Goal: Task Accomplishment & Management: Manage account settings

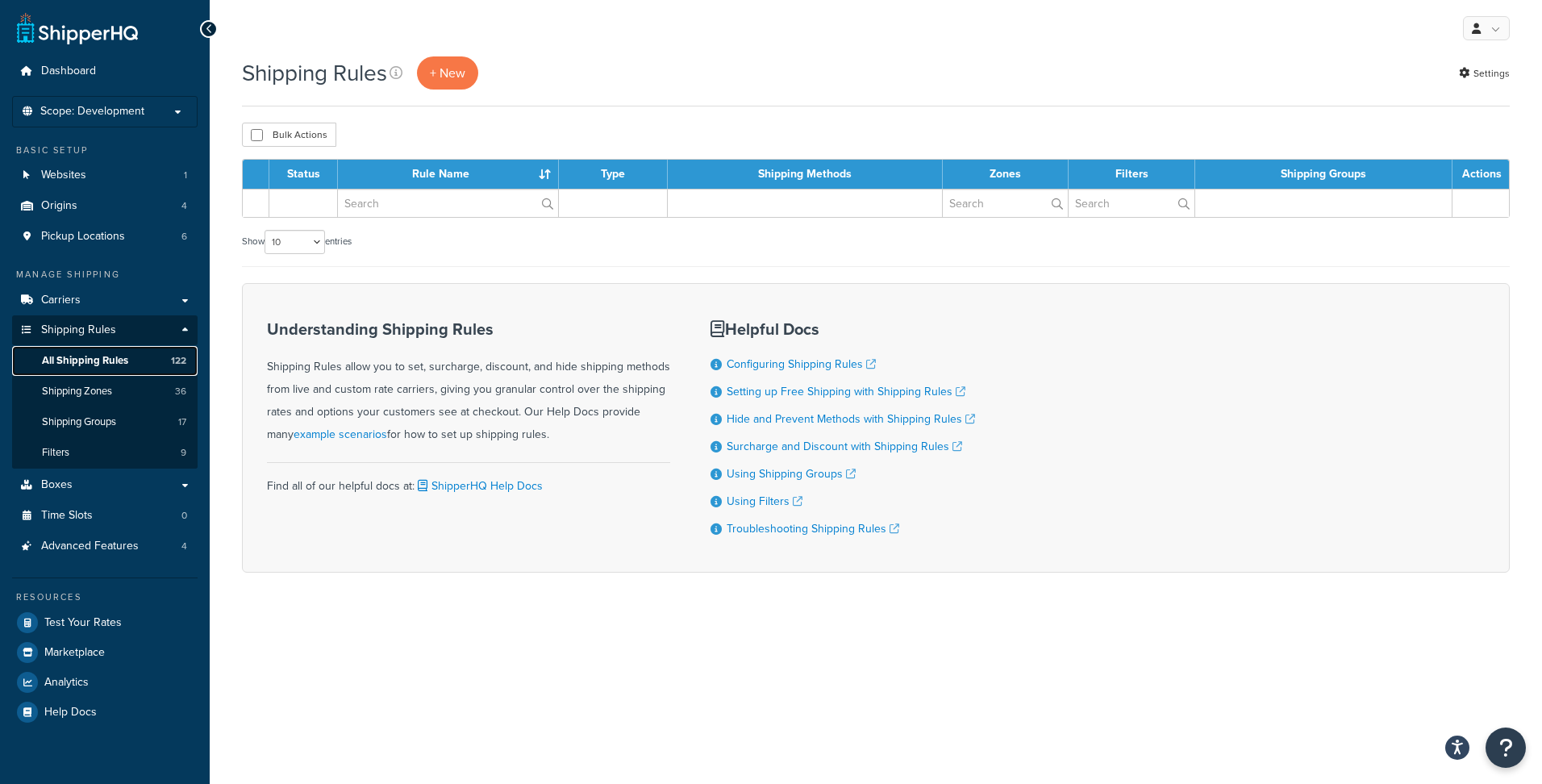
click at [94, 363] on span "All Shipping Rules" at bounding box center [85, 360] width 86 height 14
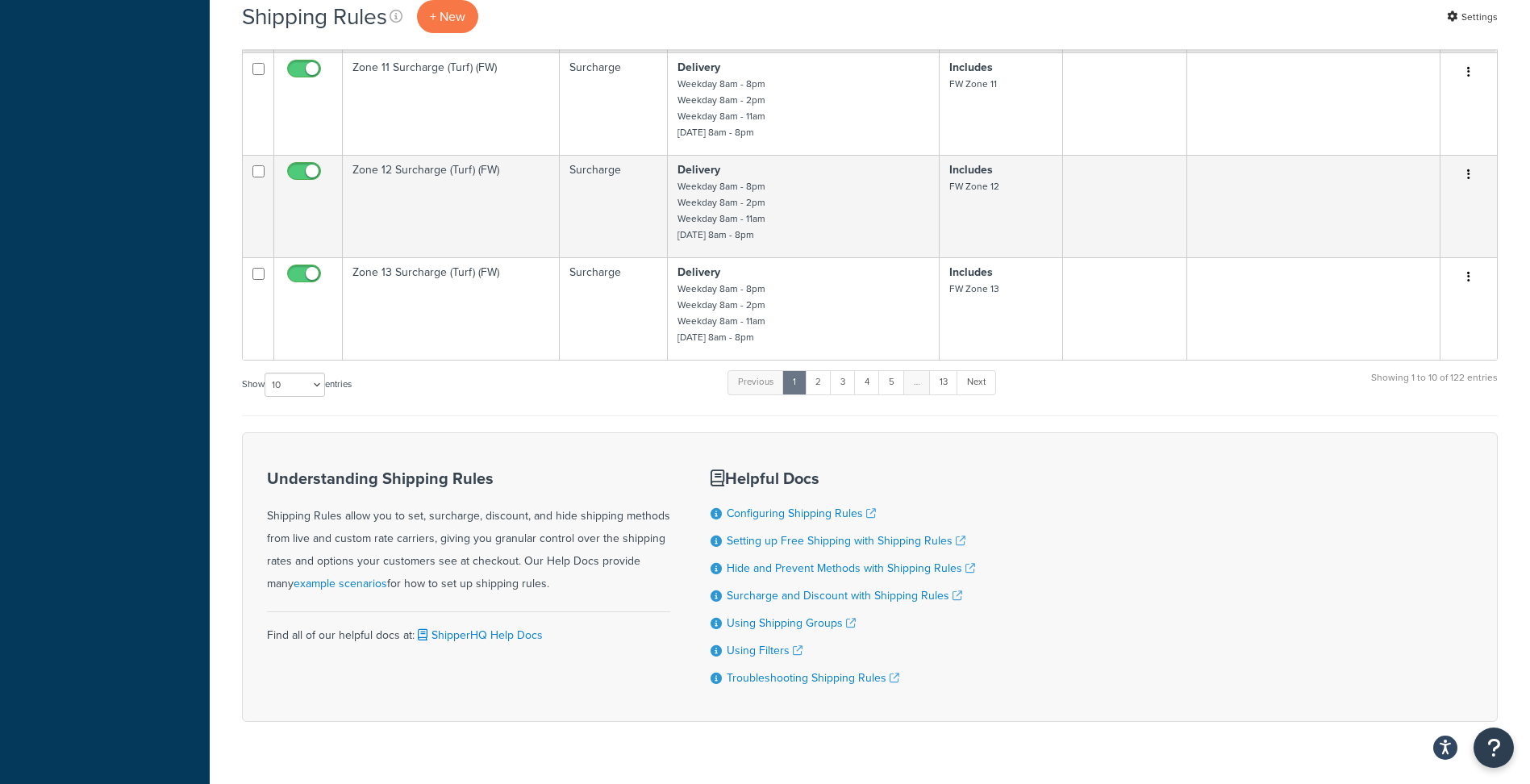
scroll to position [887, 0]
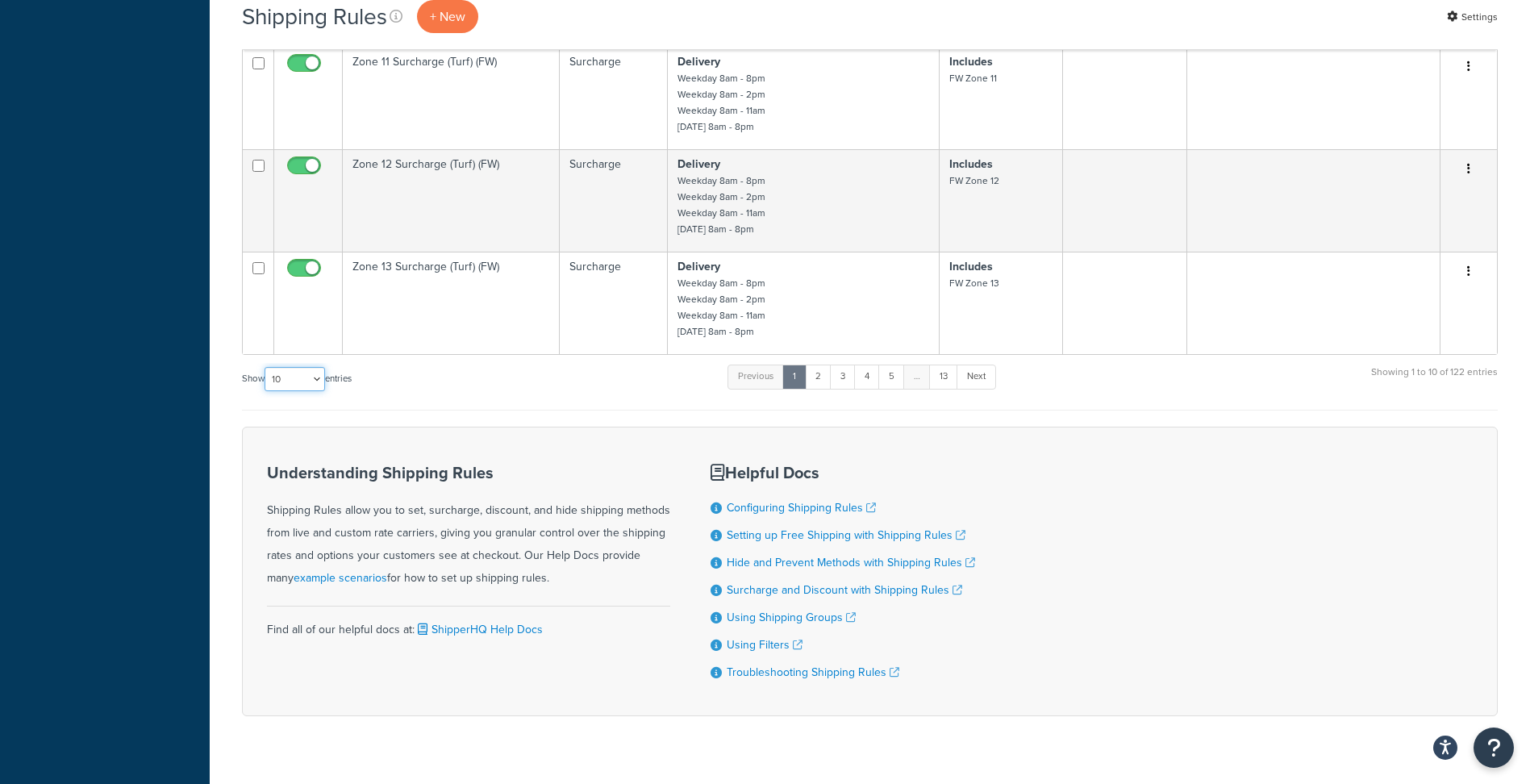
click at [305, 380] on select "10 15 25 50 100 1000" at bounding box center [295, 379] width 60 height 24
select select "100"
click at [266, 367] on select "10 15 25 50 100 1000" at bounding box center [295, 379] width 60 height 24
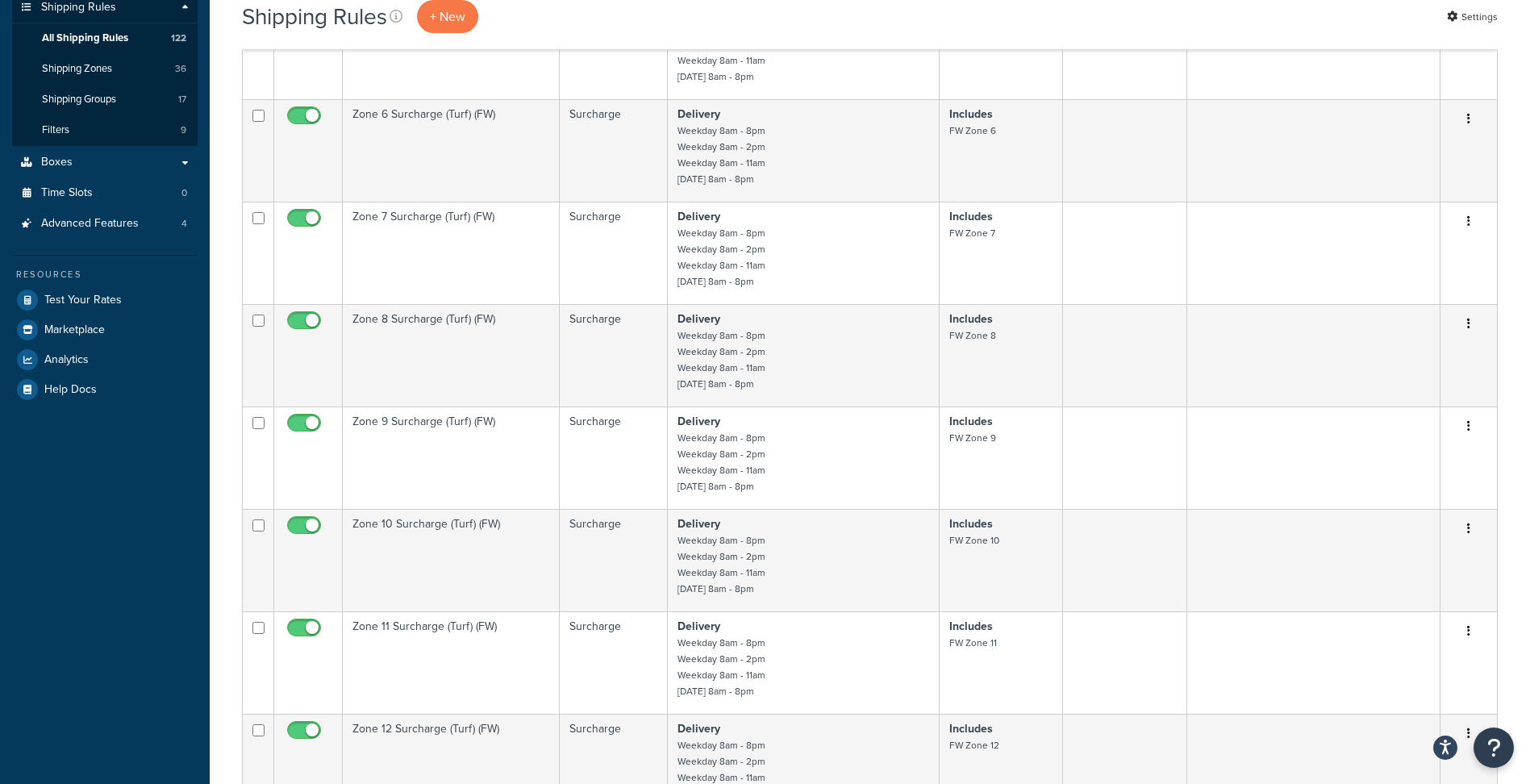
scroll to position [0, 0]
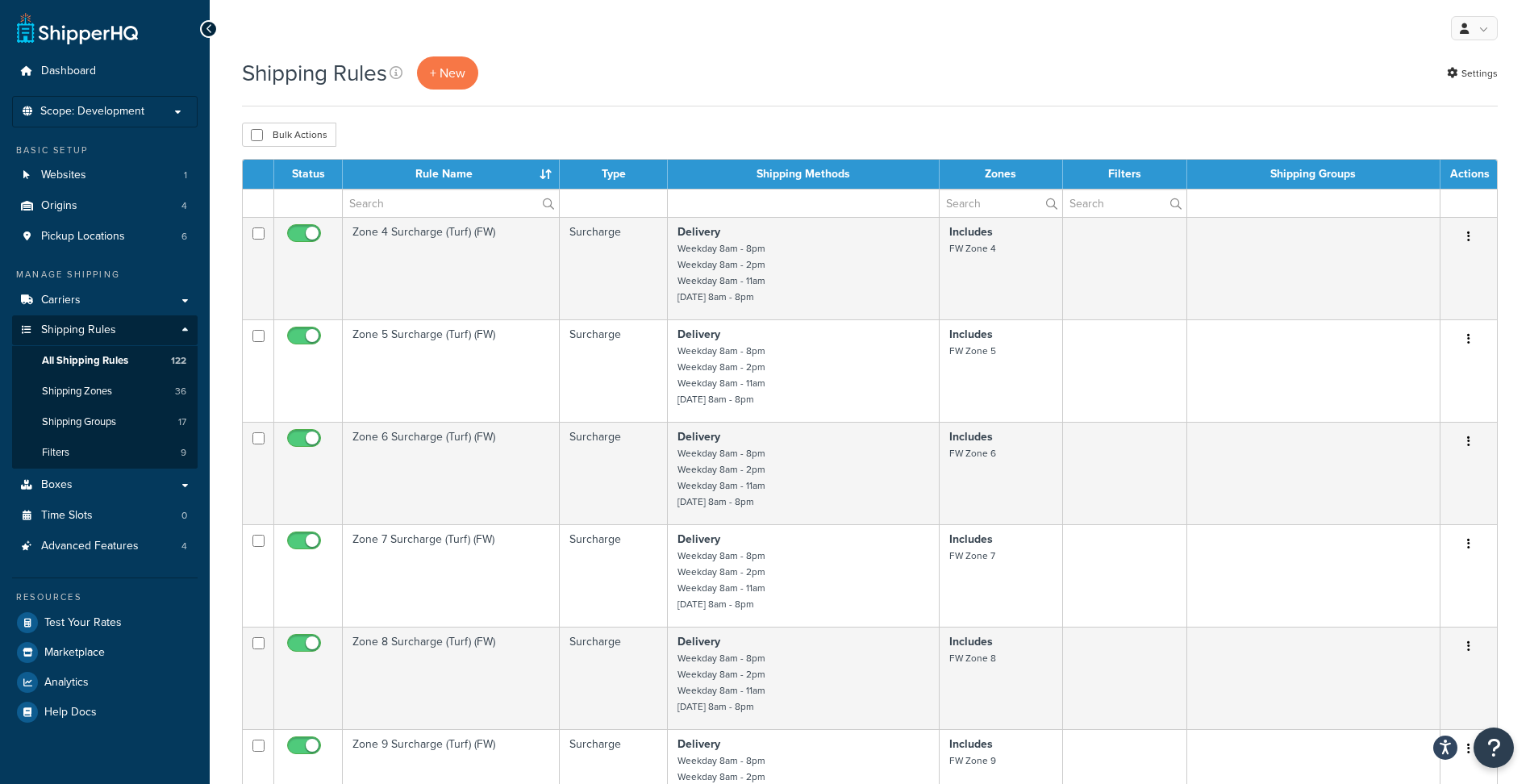
click at [436, 172] on th "Rule Name" at bounding box center [451, 174] width 217 height 29
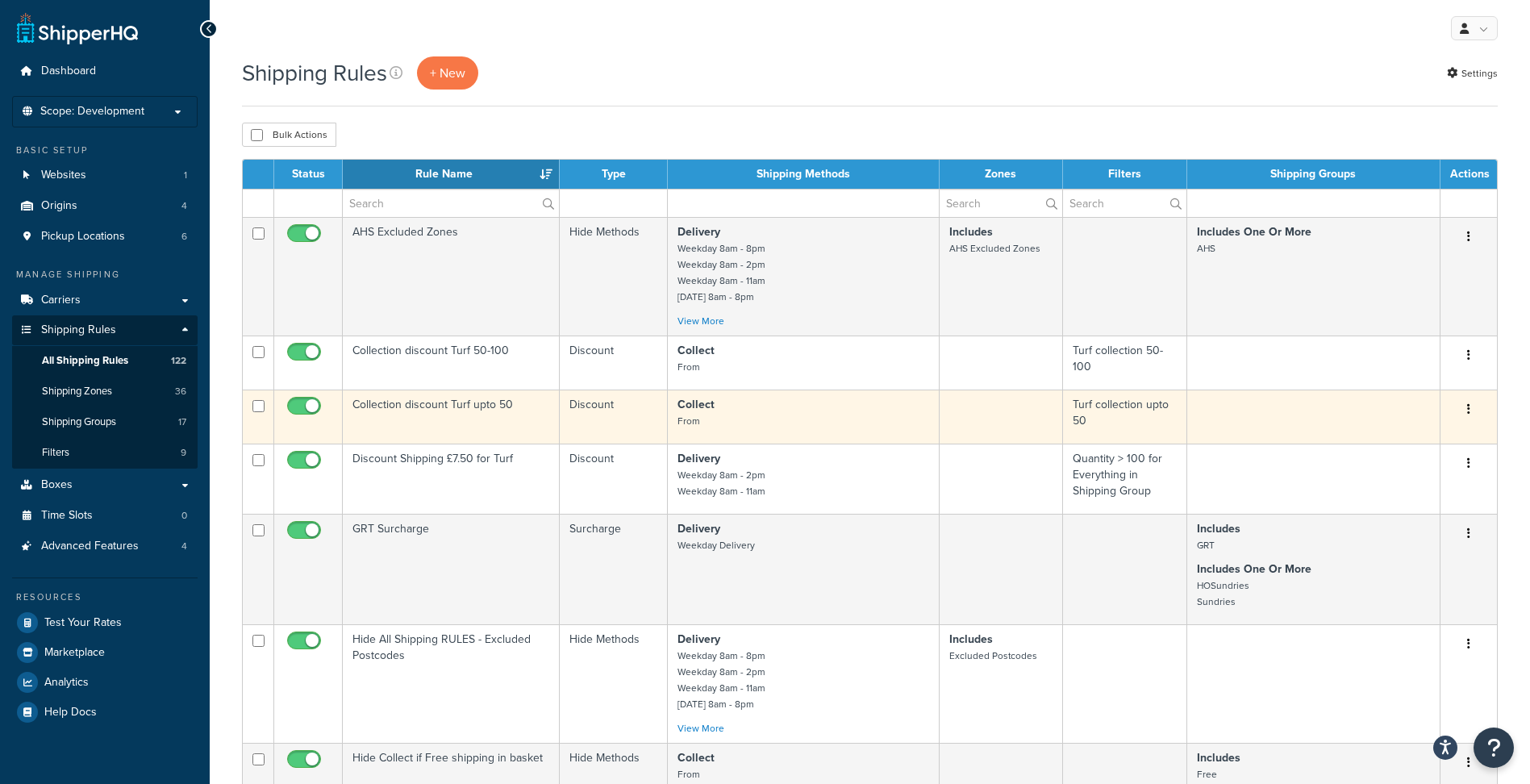
click at [469, 415] on td "Collection discount Turf upto 50" at bounding box center [451, 416] width 217 height 54
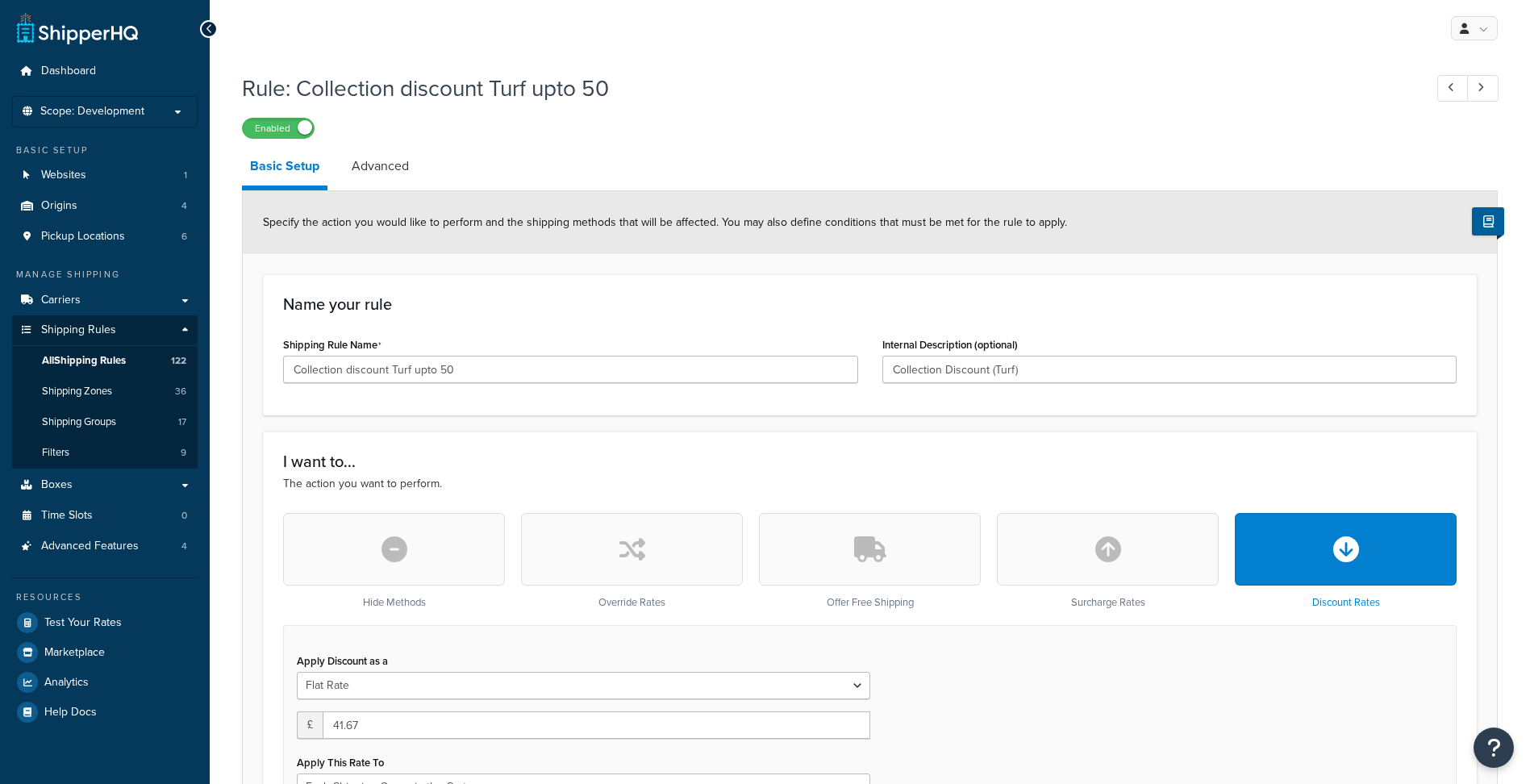
select select "SHIPPING_GROUP"
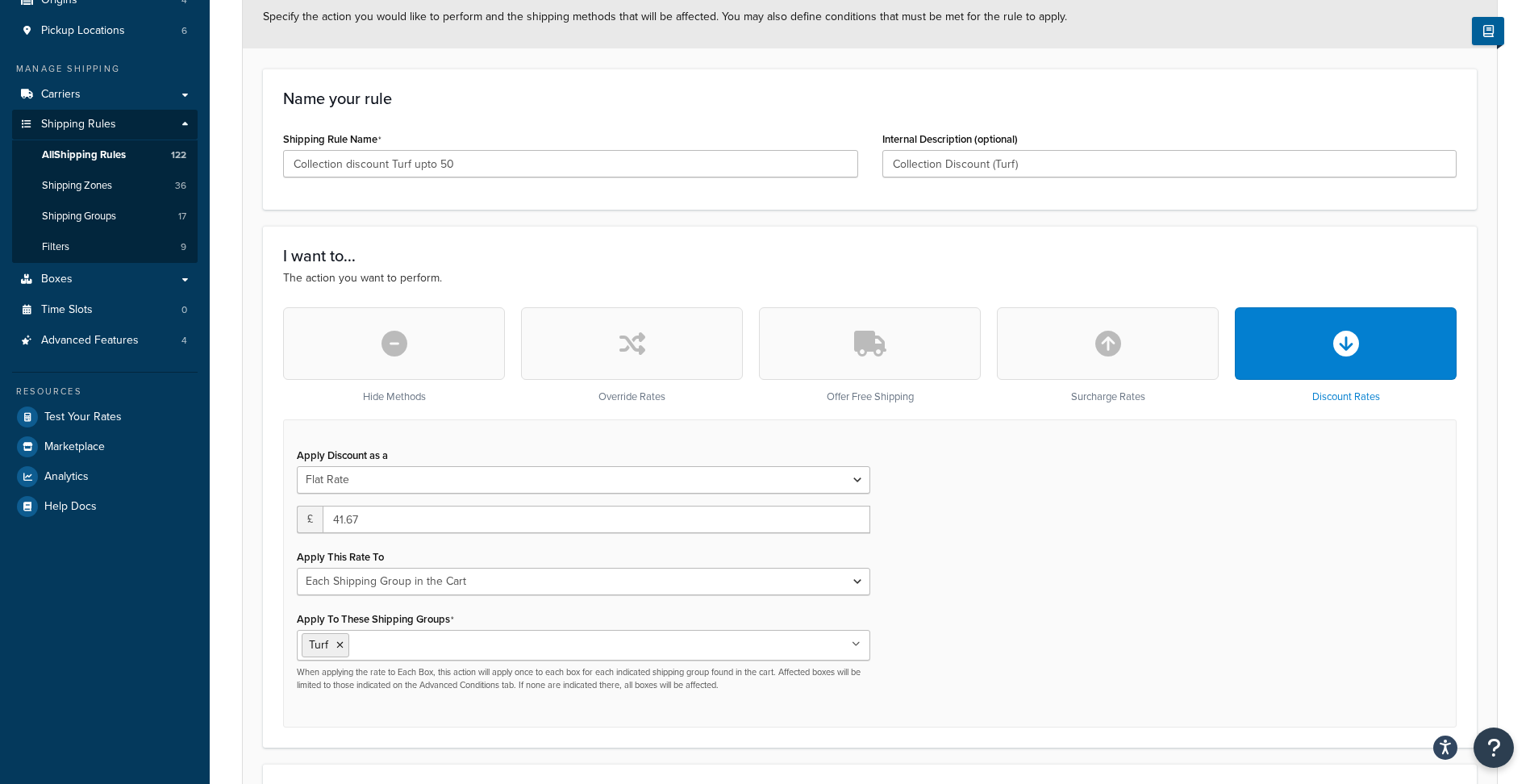
scroll to position [242, 0]
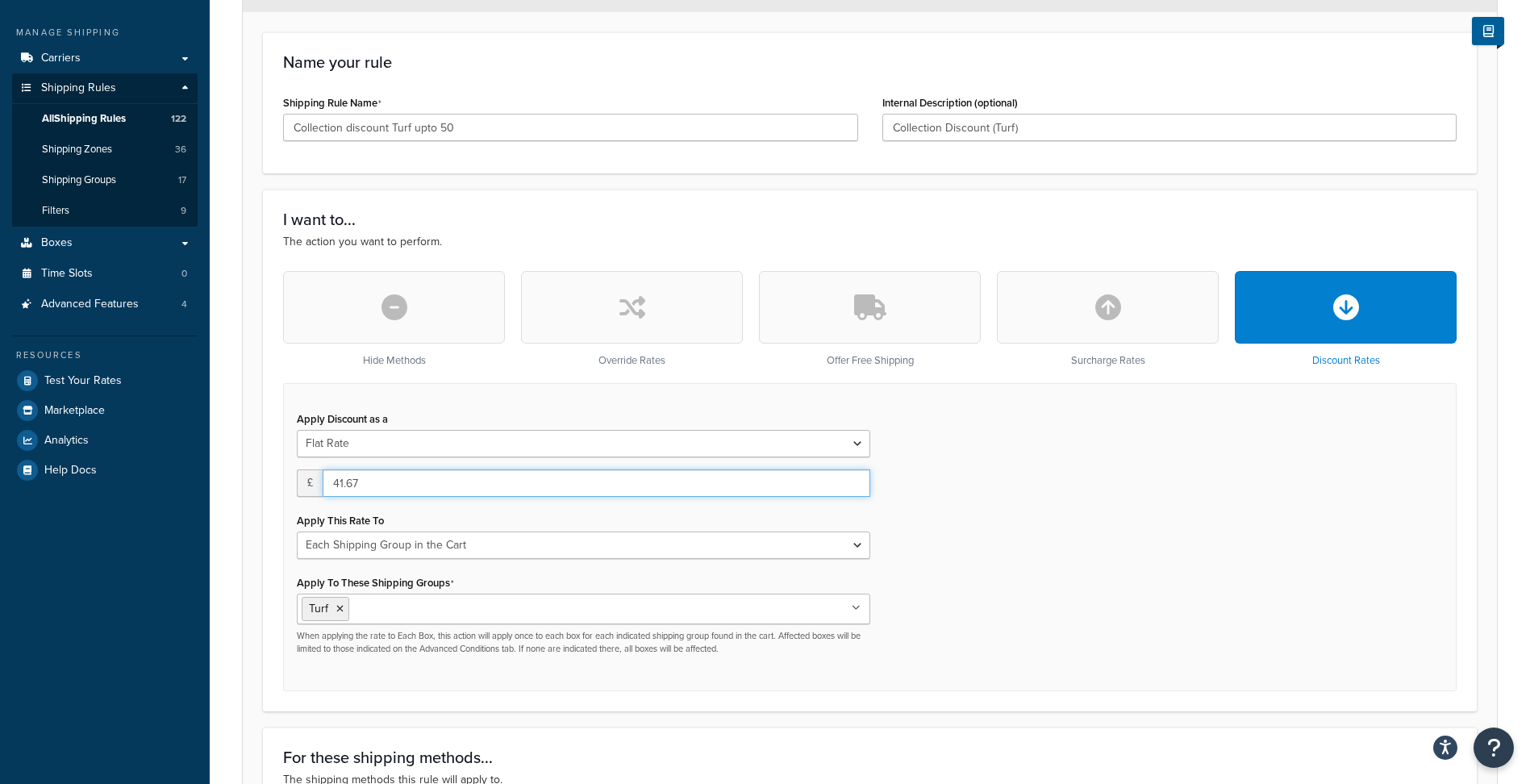
click at [424, 487] on input "41.67" at bounding box center [596, 483] width 548 height 27
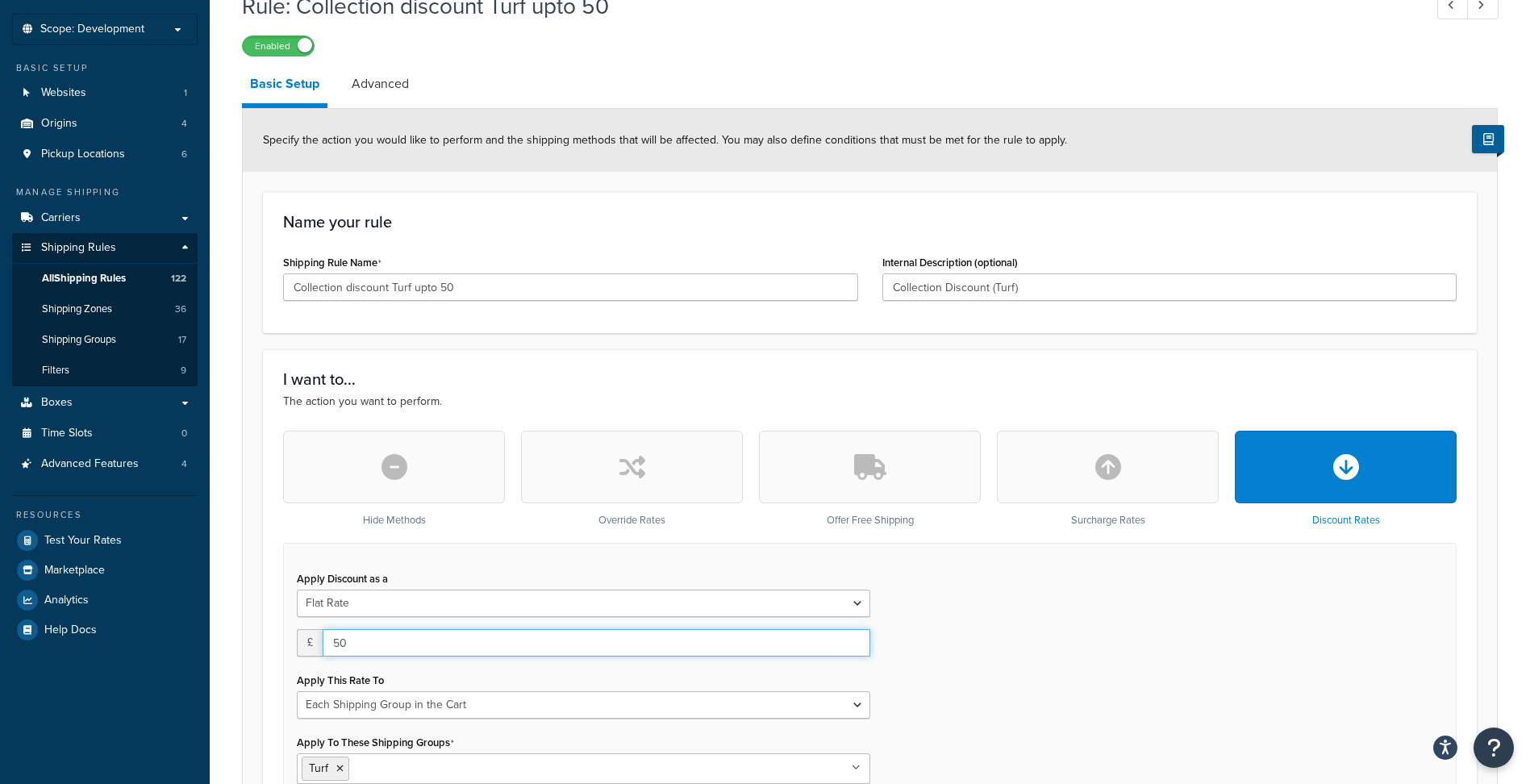
scroll to position [0, 0]
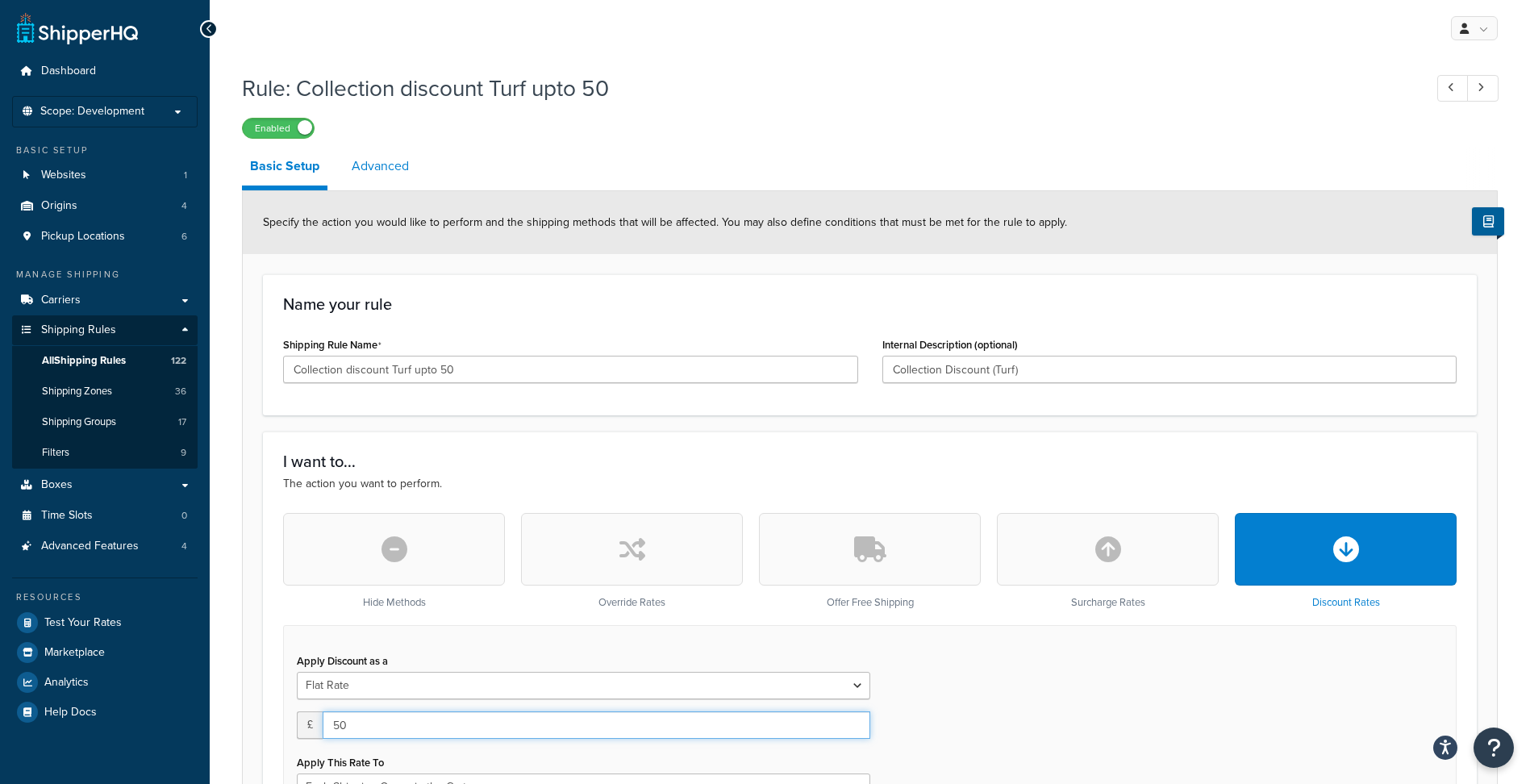
type input "50"
click at [388, 163] on link "Advanced" at bounding box center [380, 166] width 73 height 38
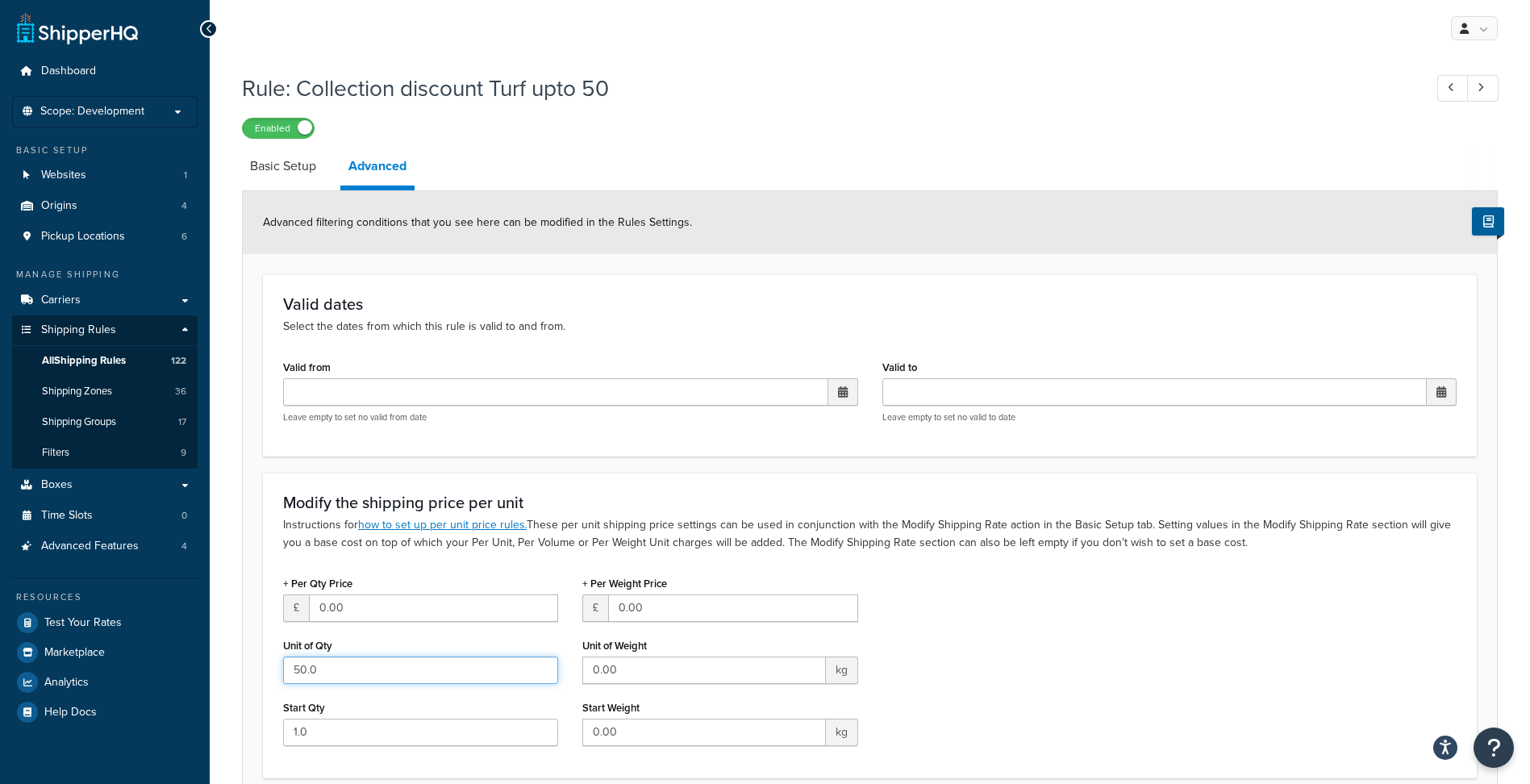
click at [334, 665] on input "50.0" at bounding box center [421, 670] width 275 height 27
click at [337, 727] on input "1.0" at bounding box center [421, 732] width 275 height 27
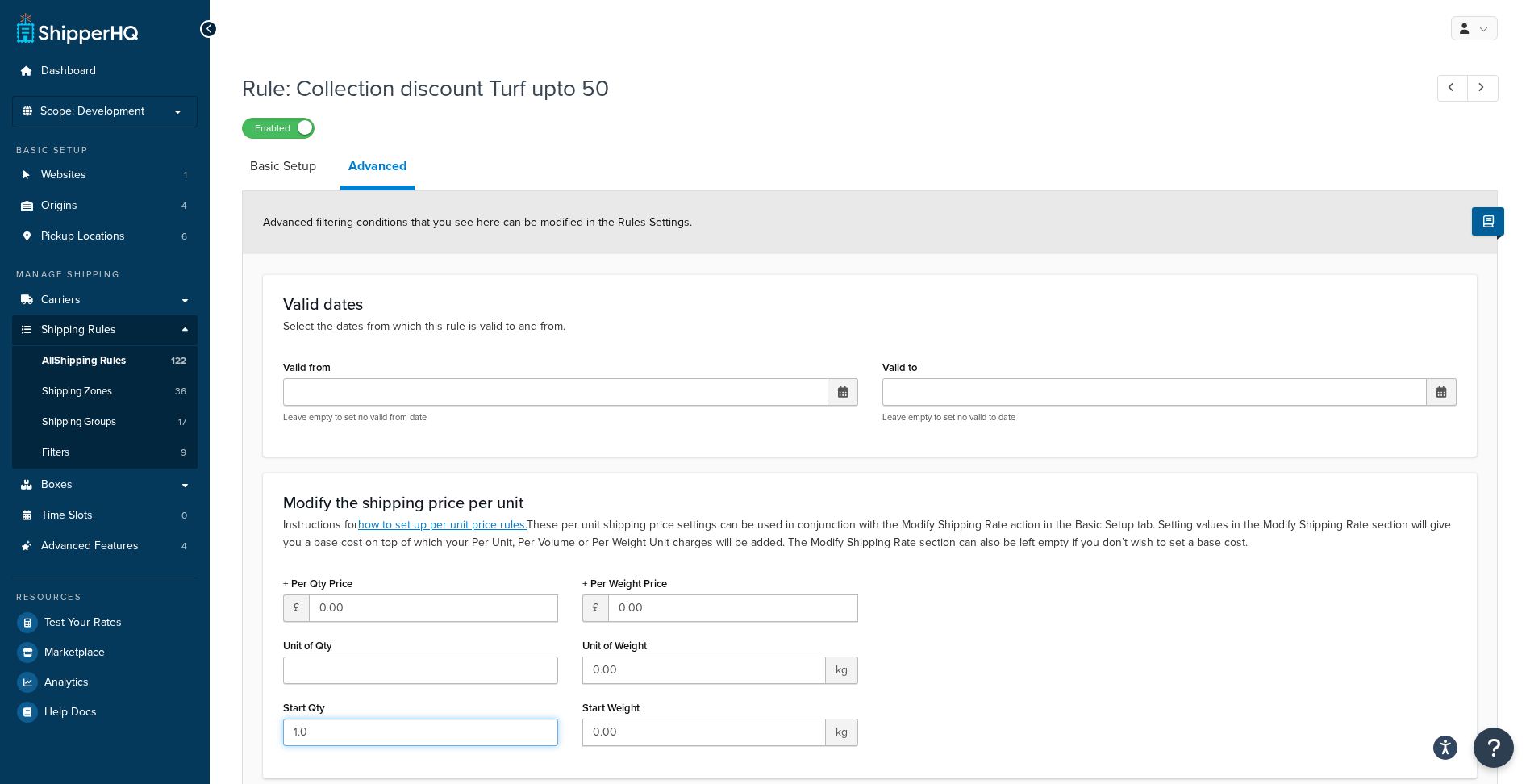
click at [337, 727] on input "1.0" at bounding box center [421, 732] width 275 height 27
click at [273, 635] on div "+ Per Qty Price £ 0.00 Unit of Qty Start Qty" at bounding box center [421, 664] width 300 height 186
click at [278, 169] on link "Basic Setup" at bounding box center [283, 166] width 82 height 38
select select "SHIPPING_GROUP"
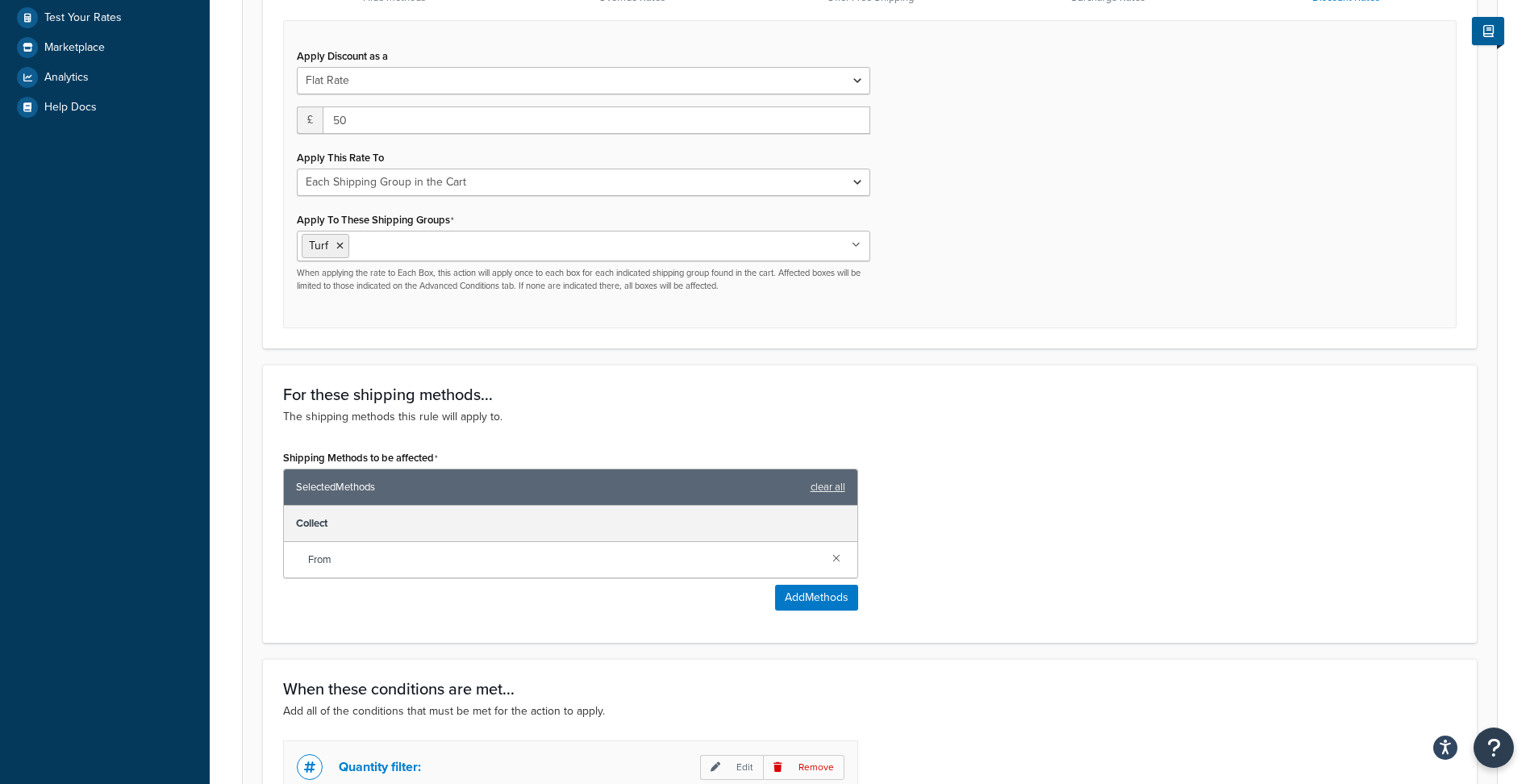
scroll to position [887, 0]
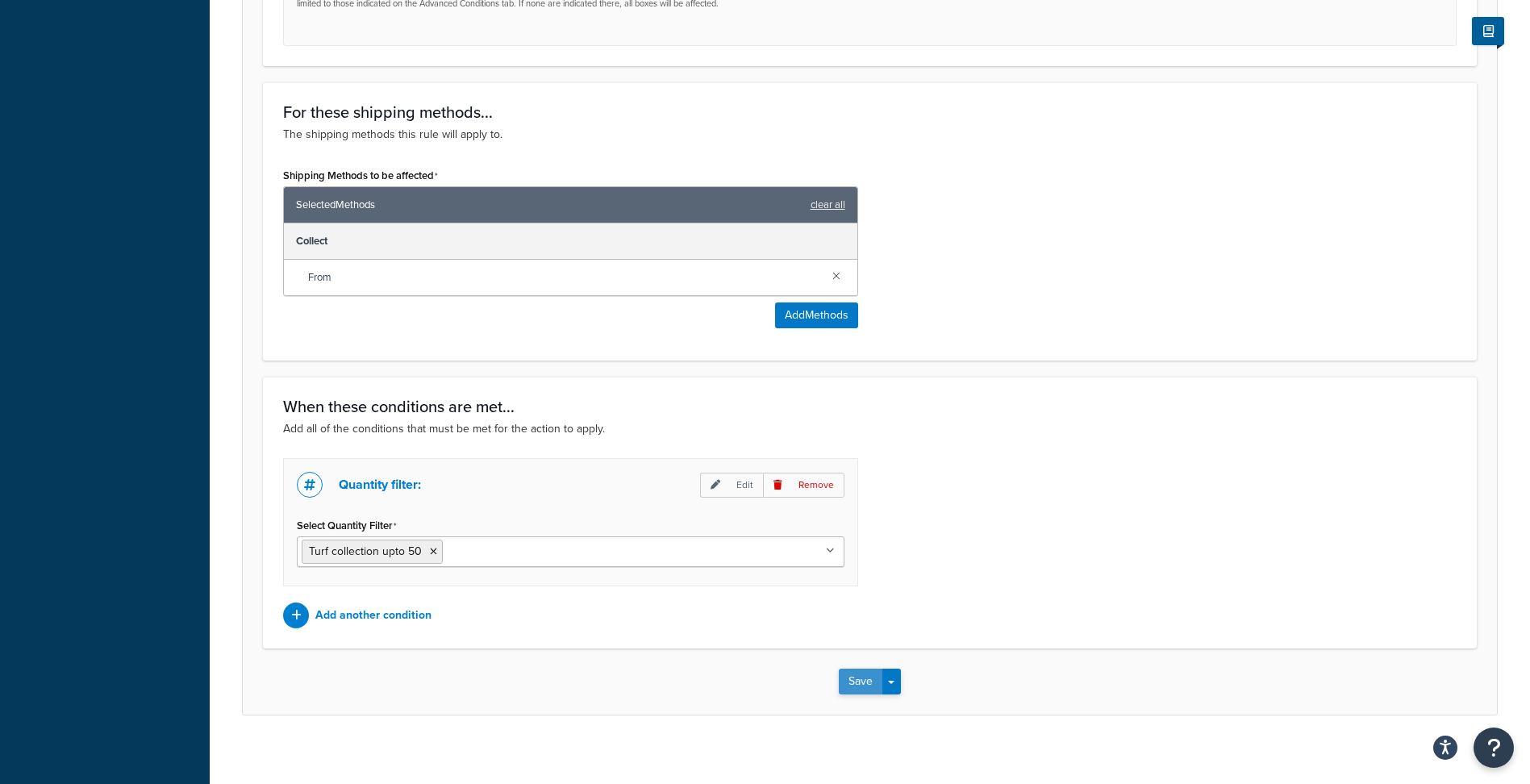
click at [853, 684] on button "Save" at bounding box center [860, 681] width 44 height 26
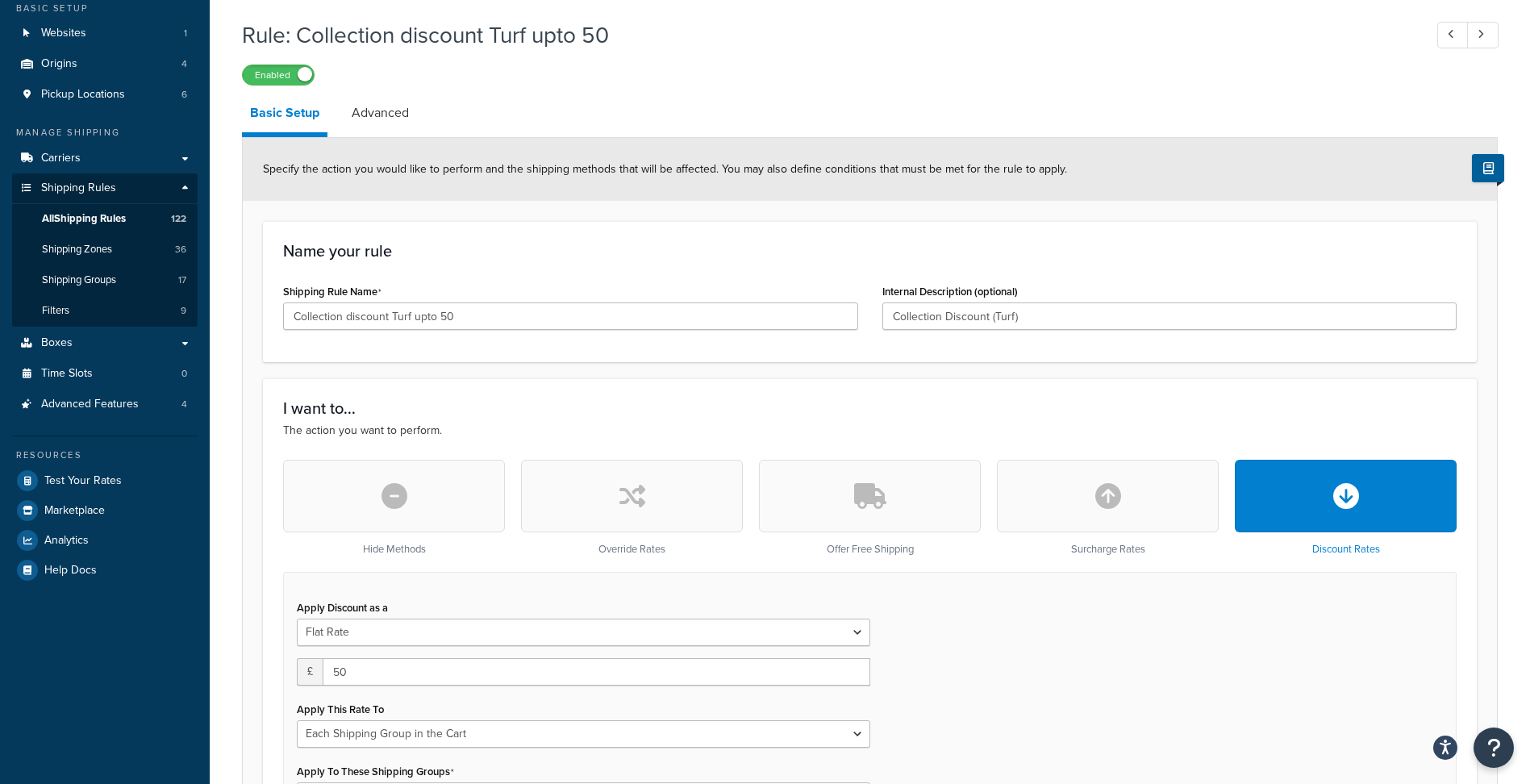
scroll to position [0, 0]
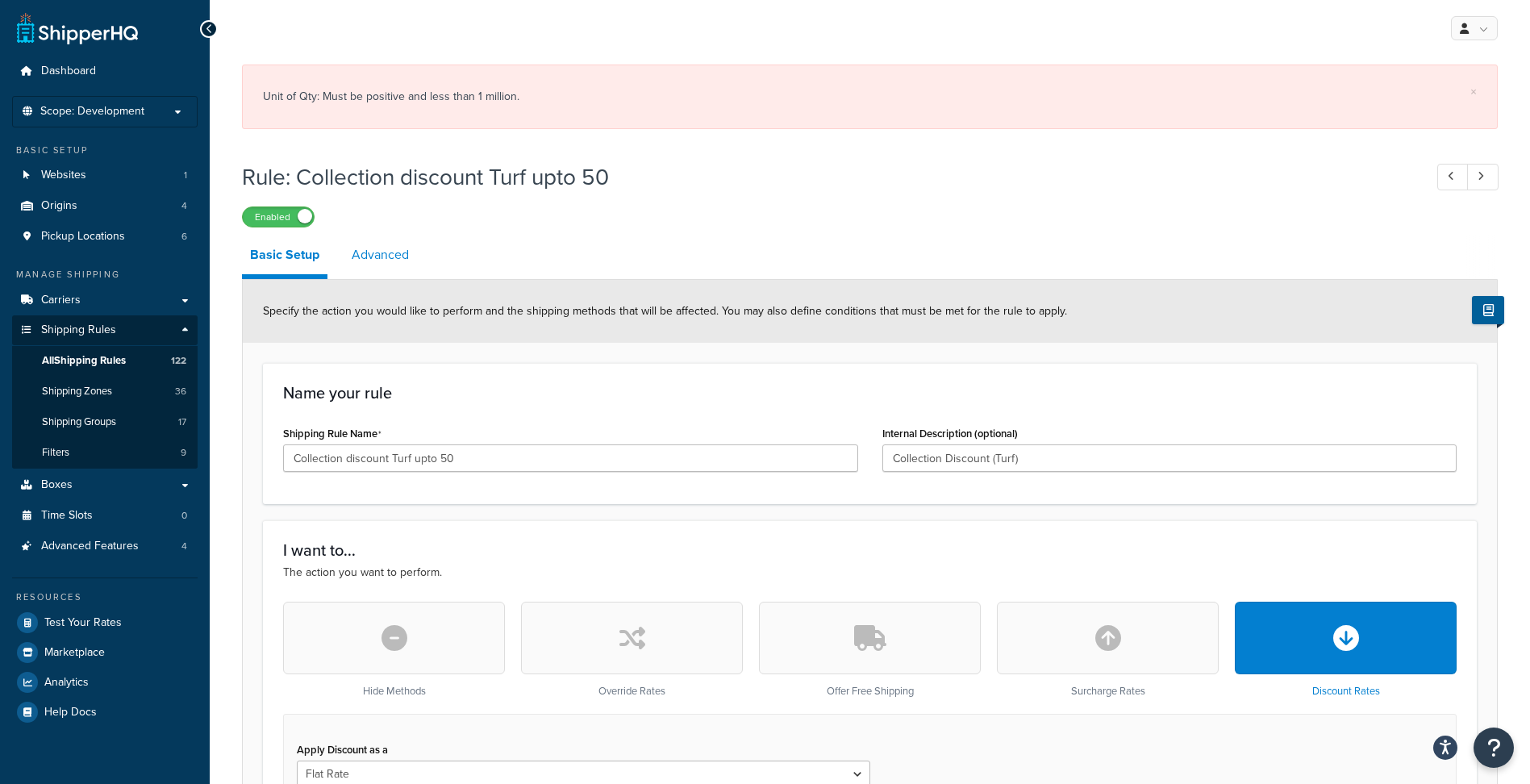
click at [394, 254] on link "Advanced" at bounding box center [380, 255] width 73 height 38
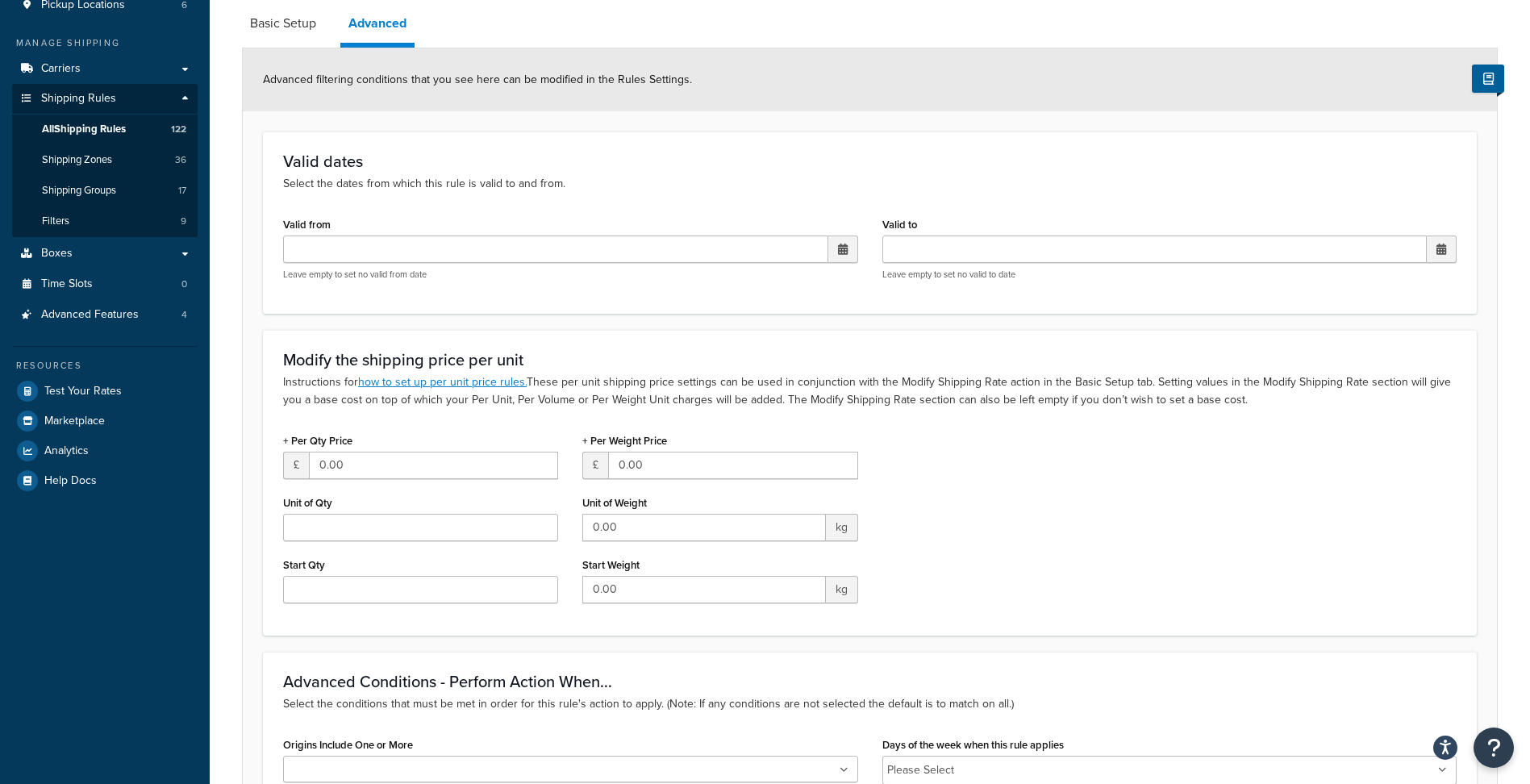
scroll to position [242, 0]
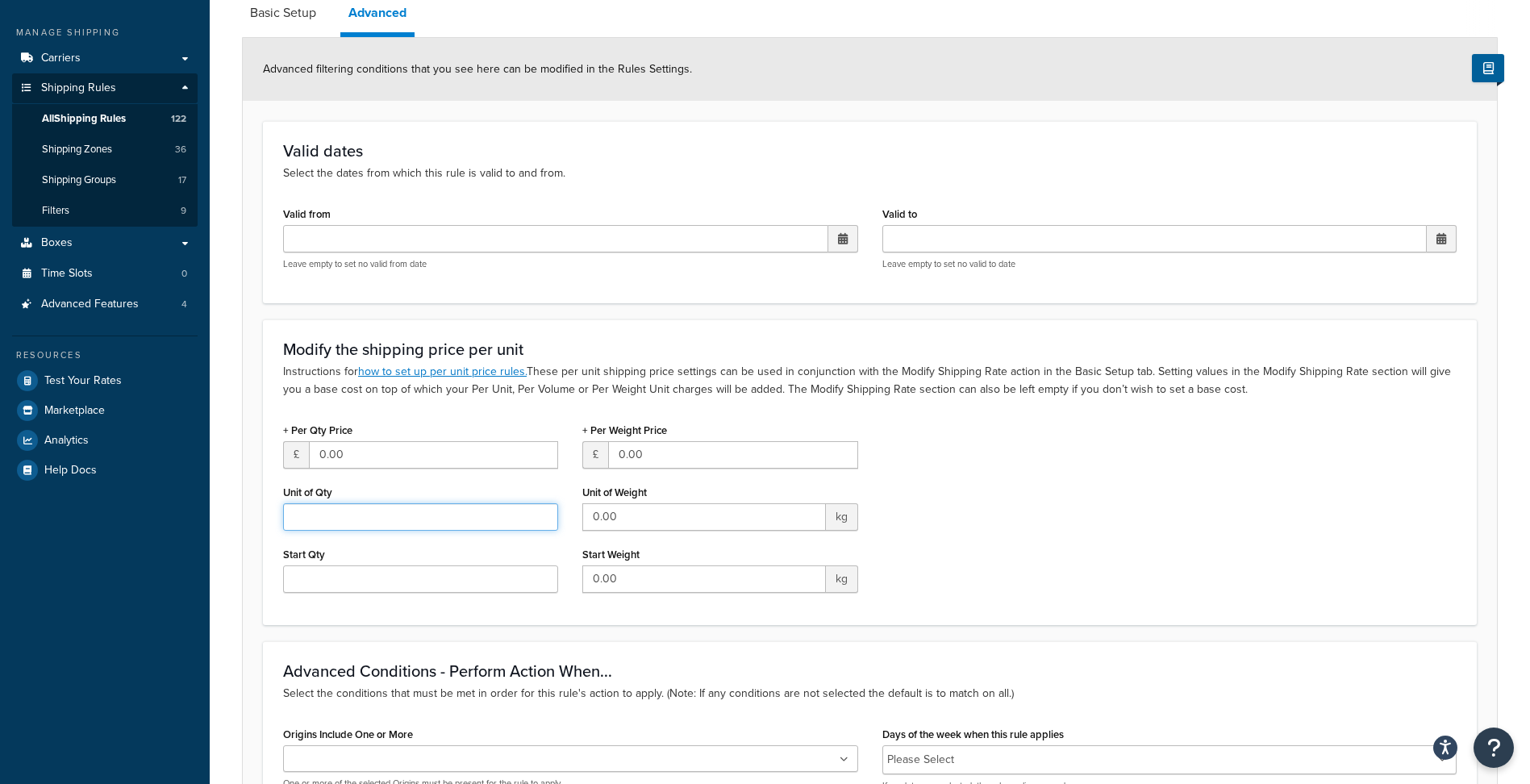
click at [359, 514] on input "Unit of Qty" at bounding box center [421, 517] width 275 height 27
type input "1"
click at [352, 576] on input "Start Qty" at bounding box center [421, 579] width 275 height 27
type input "1"
click at [893, 560] on div "+ Per Qty Price £ 0.00 Unit of Qty 1 Start Qty 1 + Per Weight Price £ 0.00 Unit…" at bounding box center [869, 511] width 1197 height 186
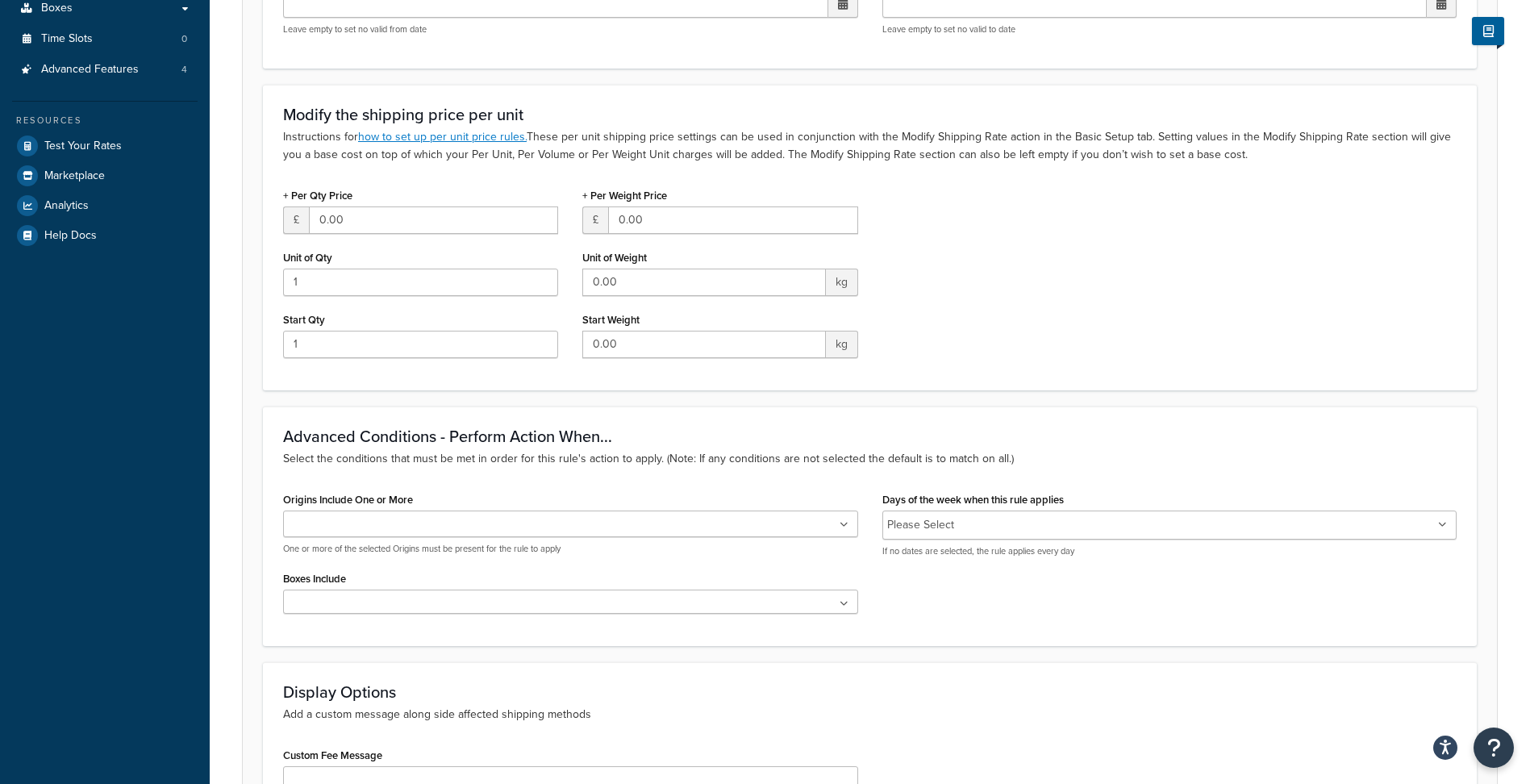
scroll to position [699, 0]
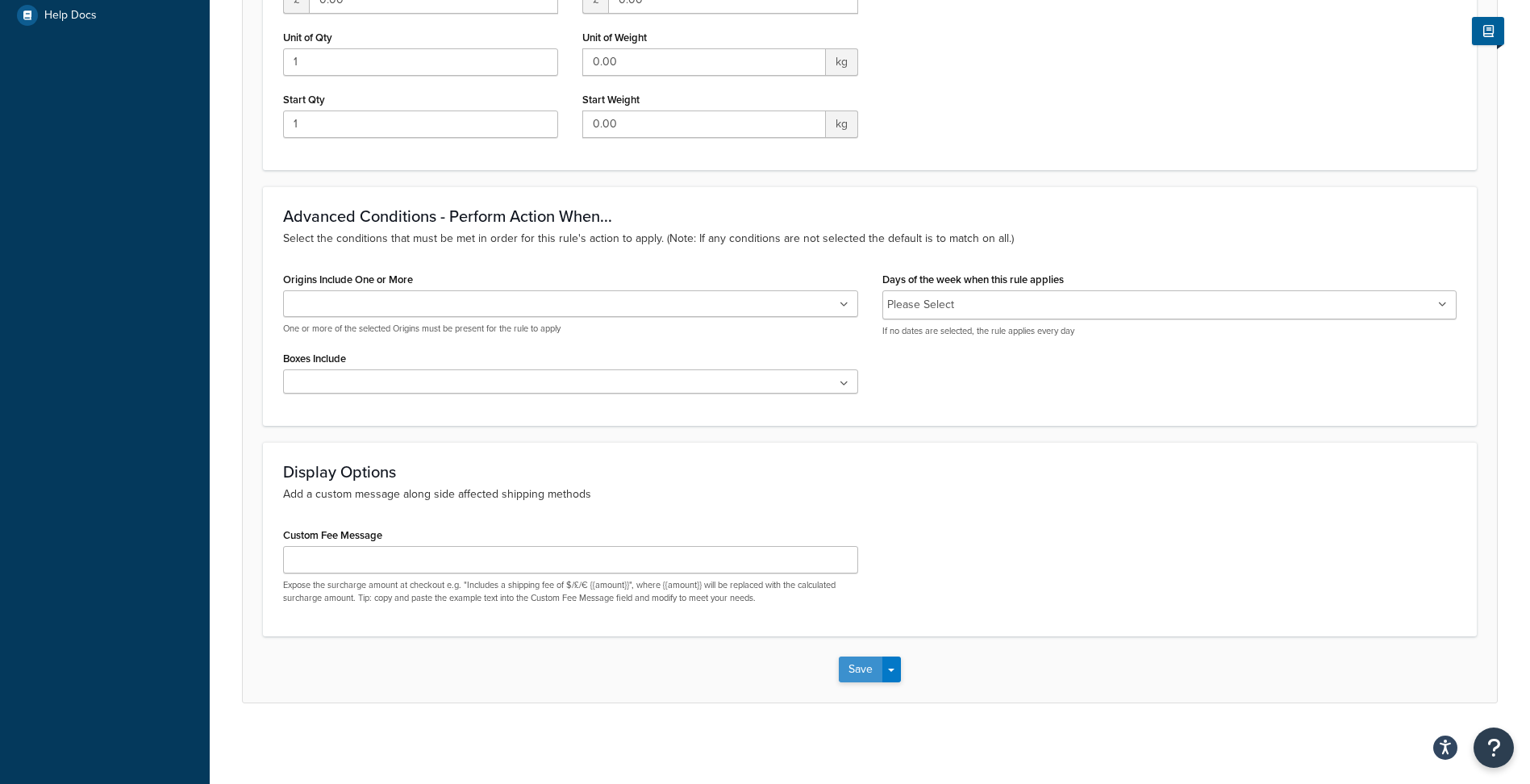
click at [863, 660] on button "Save" at bounding box center [860, 670] width 44 height 26
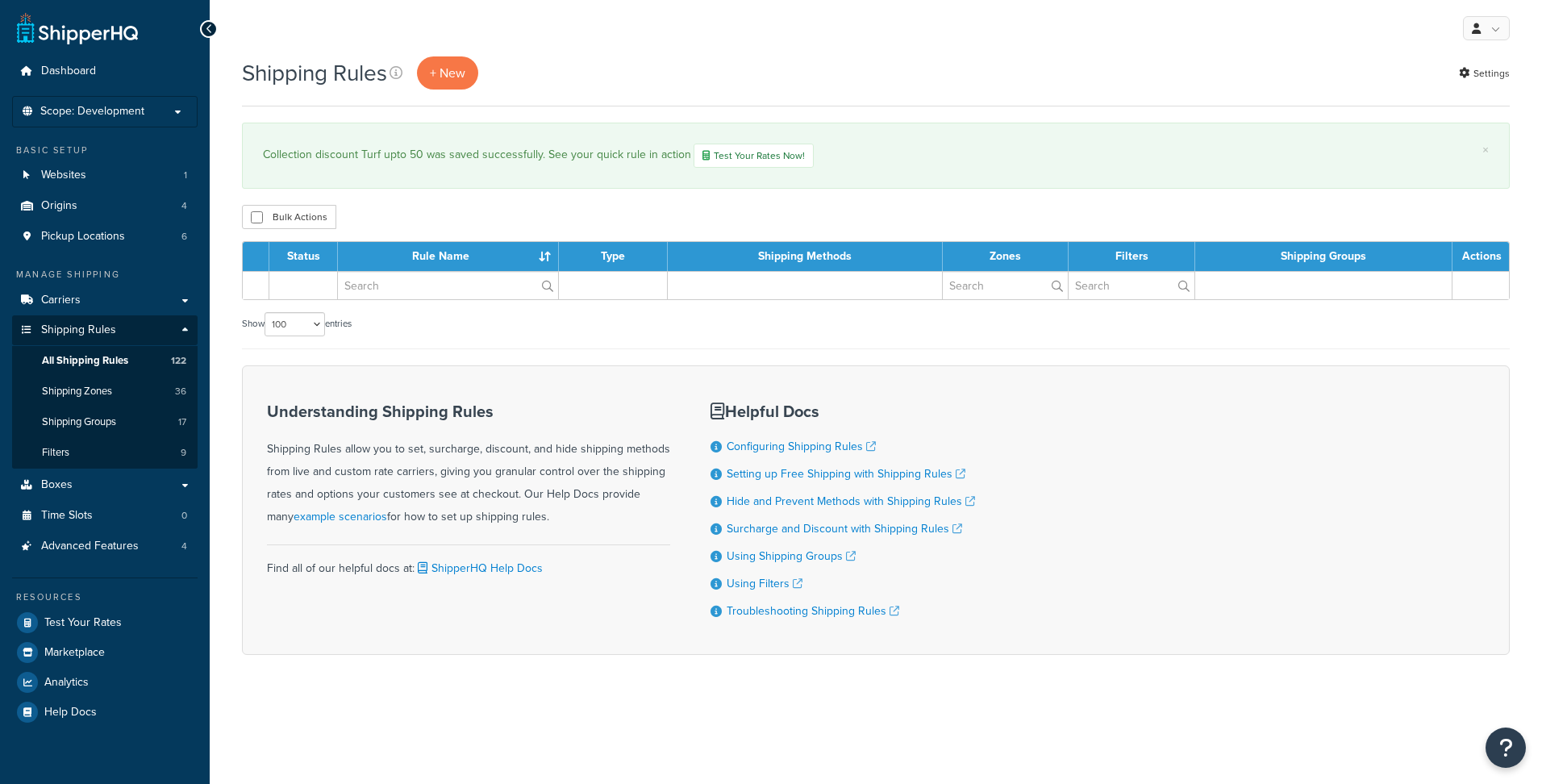
select select "100"
